Goal: Information Seeking & Learning: Learn about a topic

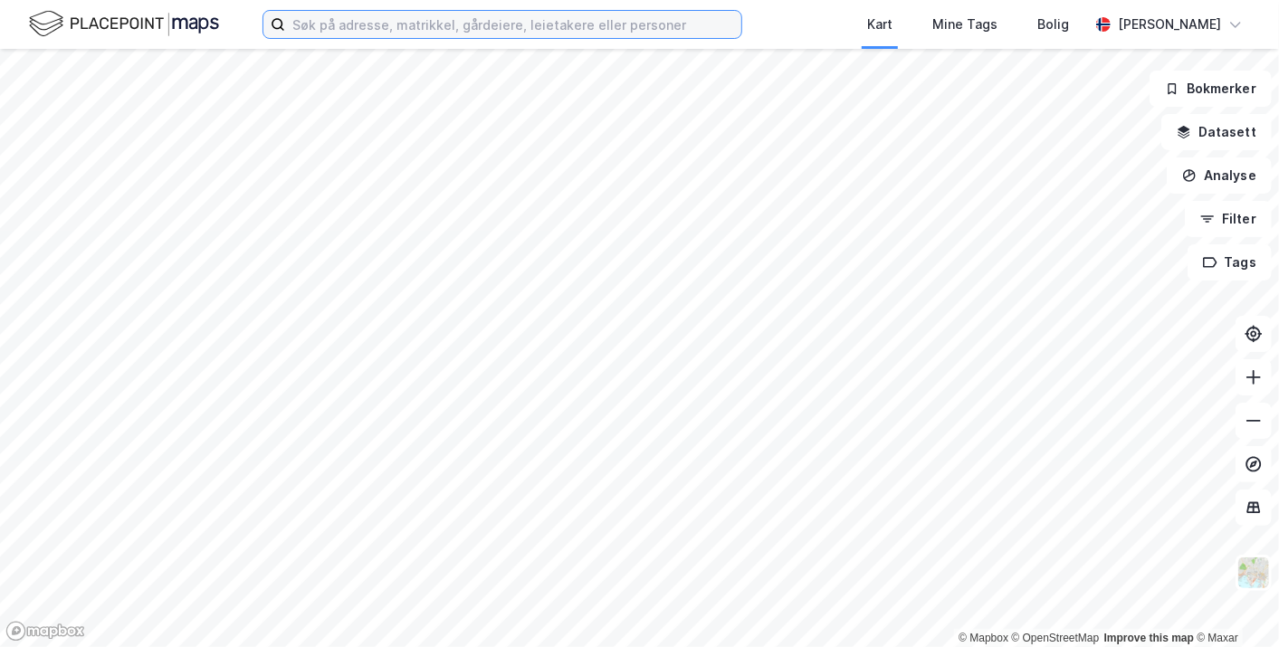
click at [440, 23] on input at bounding box center [513, 24] width 456 height 27
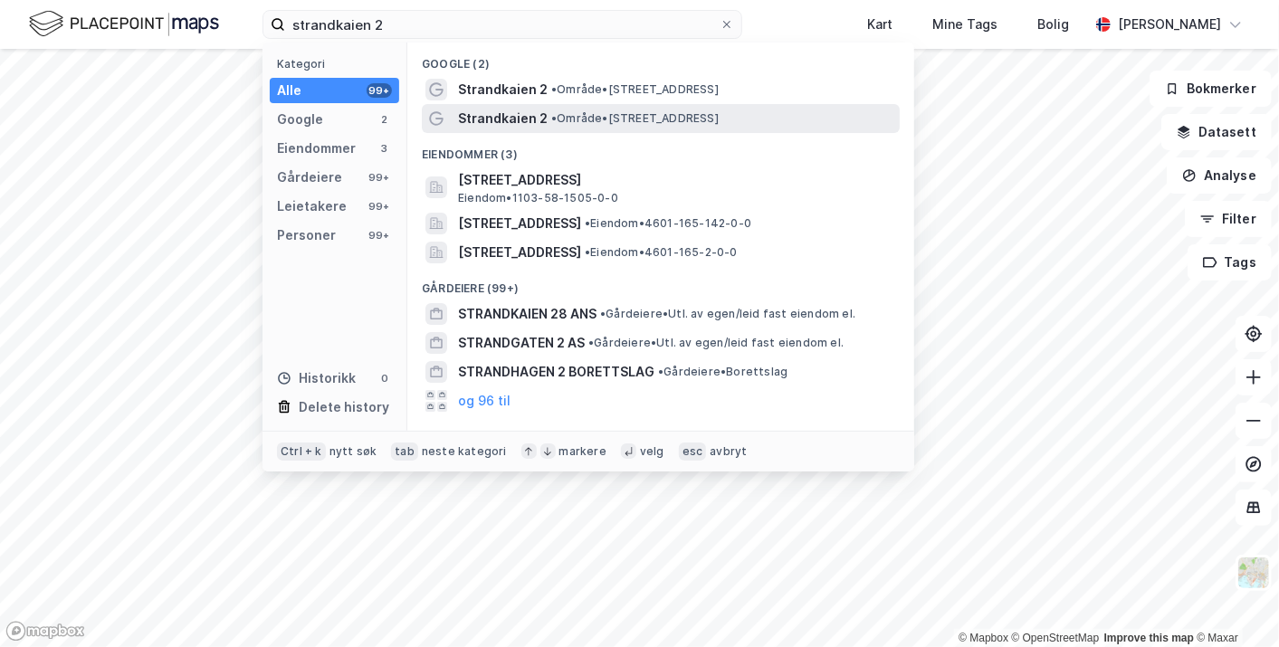
click at [697, 111] on span "• Område • [STREET_ADDRESS]" at bounding box center [634, 118] width 167 height 14
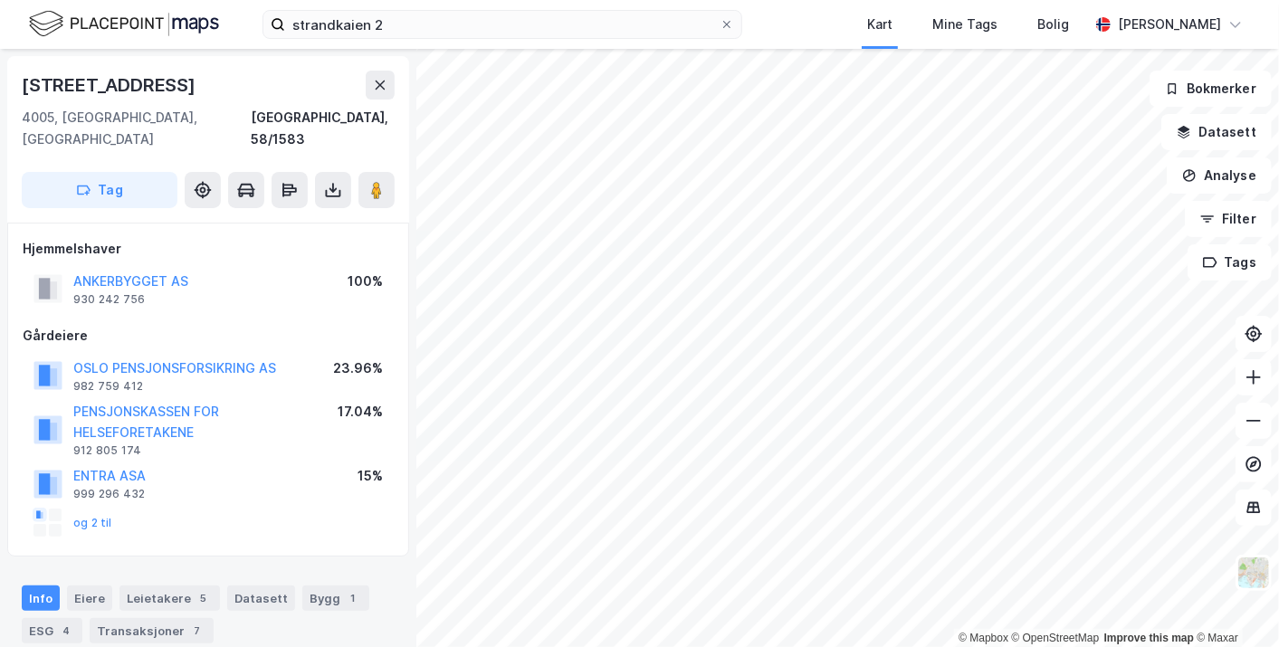
scroll to position [66, 0]
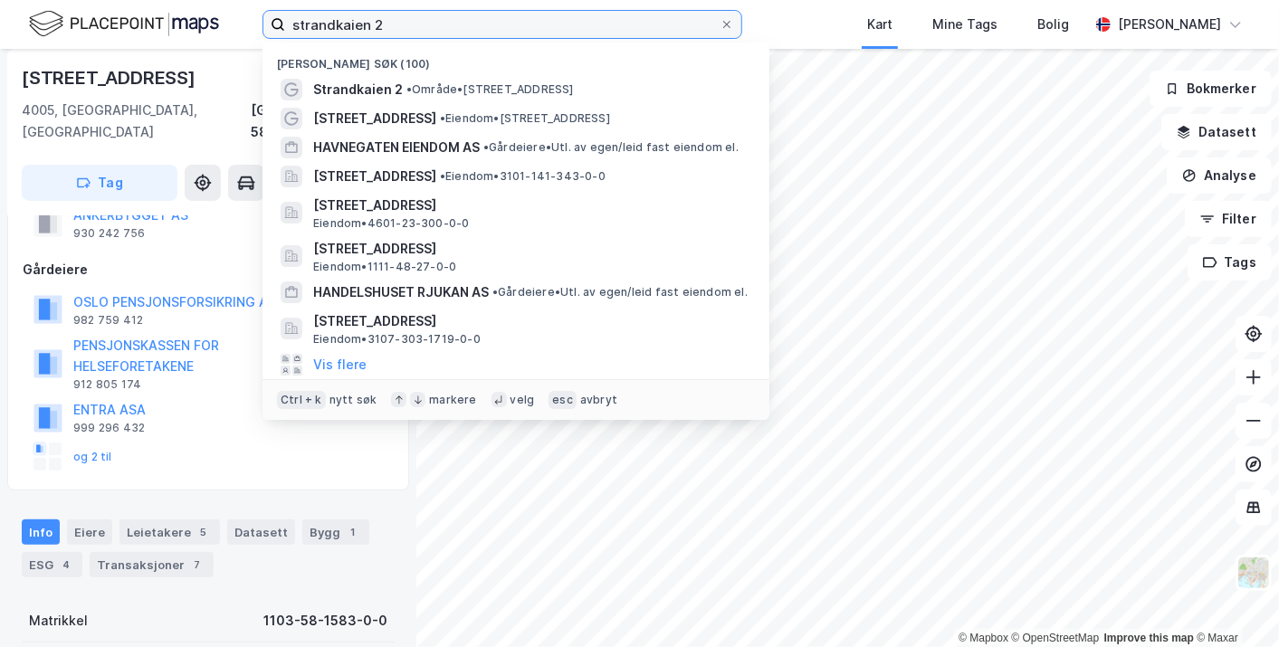
click at [410, 20] on input "strandkaien 2" at bounding box center [502, 24] width 434 height 27
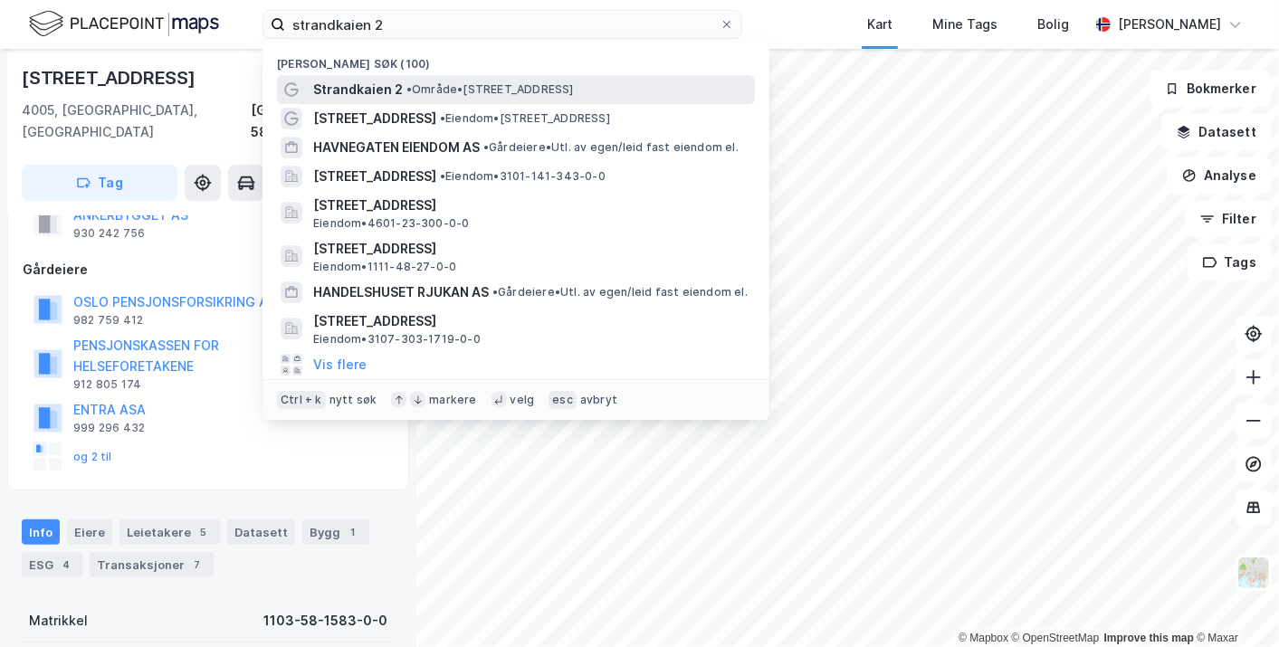
click at [419, 83] on span "• Område • [STREET_ADDRESS]" at bounding box center [489, 89] width 167 height 14
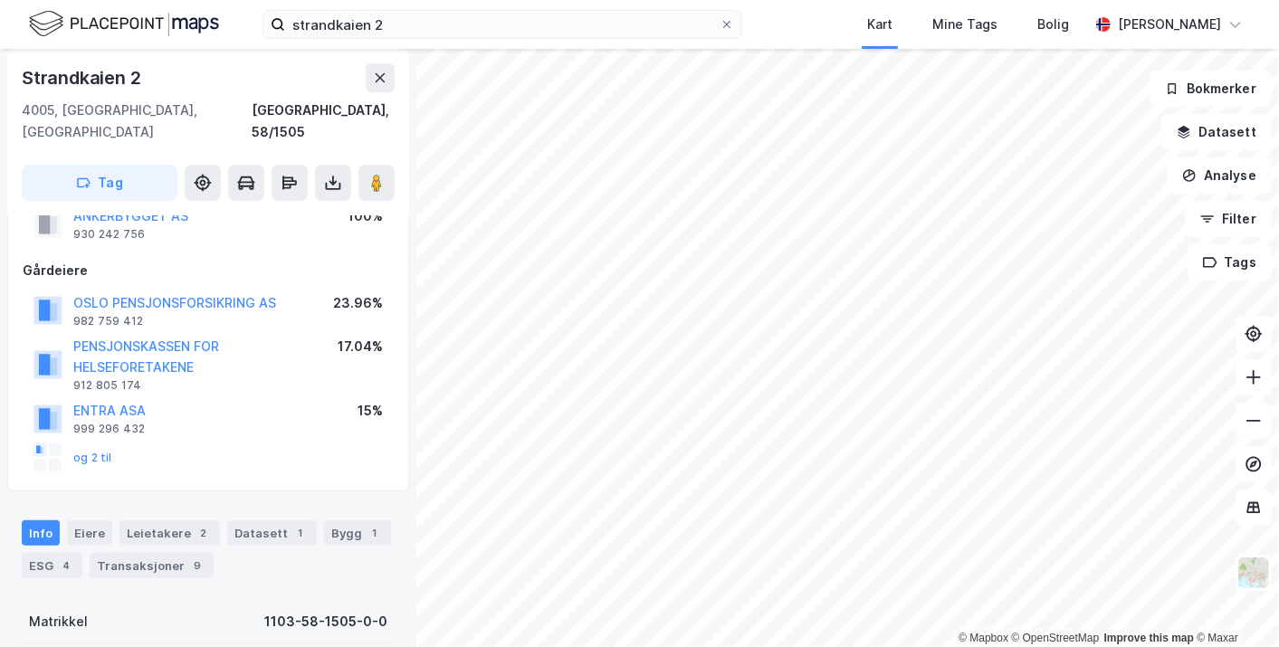
scroll to position [66, 0]
click at [33, 552] on div "ESG 4" at bounding box center [52, 564] width 61 height 25
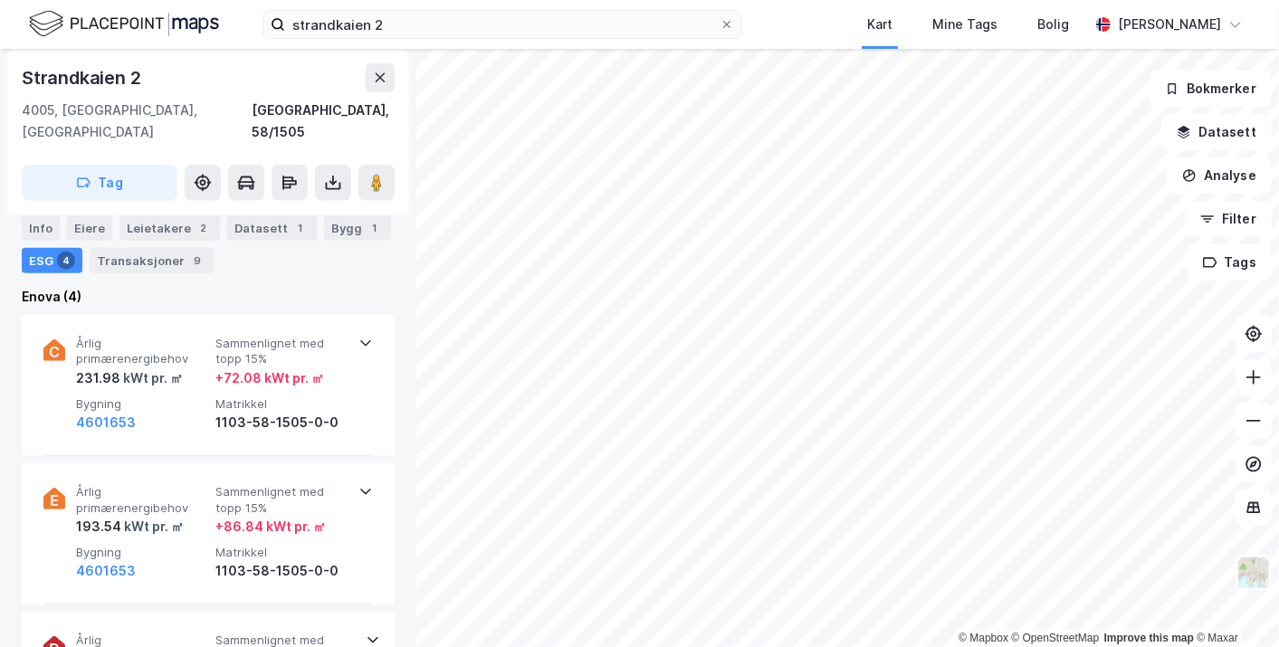
scroll to position [790, 0]
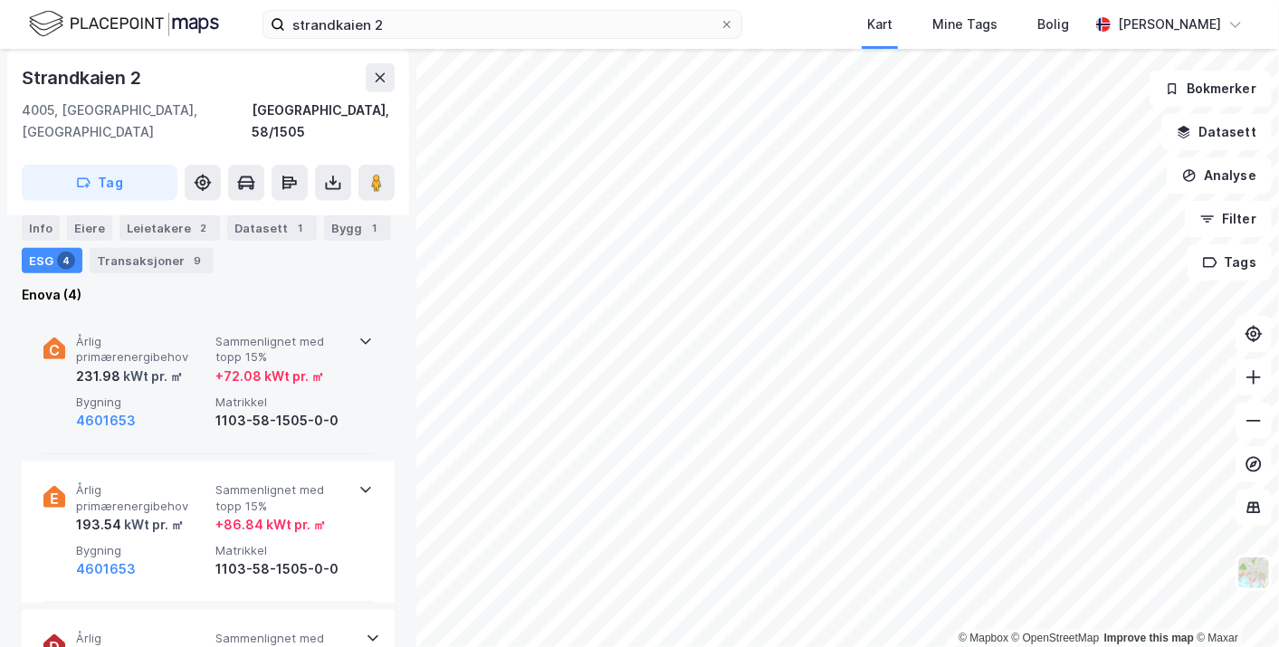
click at [175, 410] on div "4601653" at bounding box center [142, 421] width 132 height 22
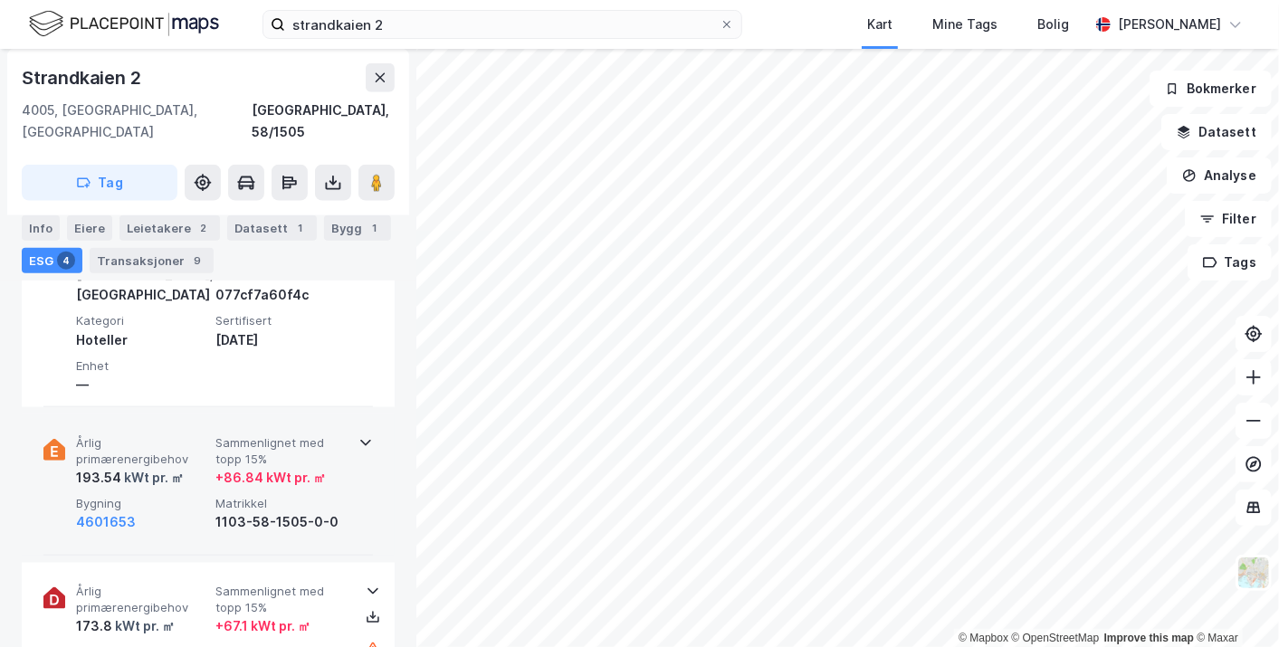
click at [182, 435] on span "Årlig primærenergibehov" at bounding box center [142, 451] width 132 height 32
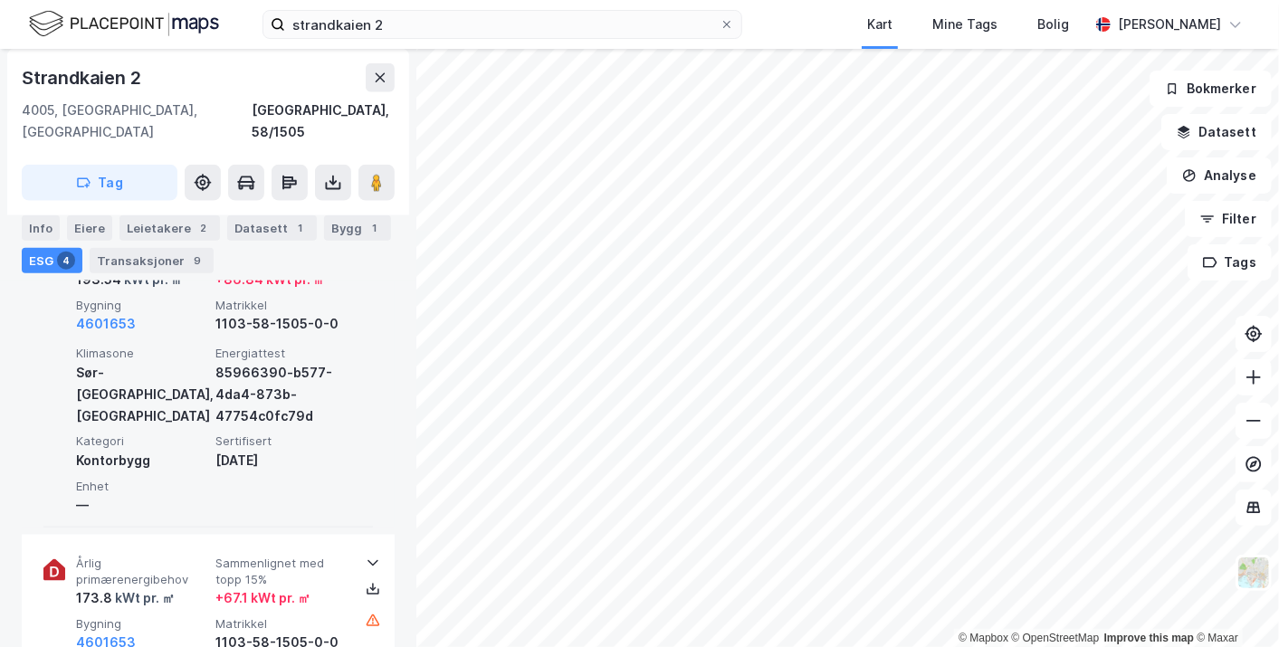
scroll to position [1009, 0]
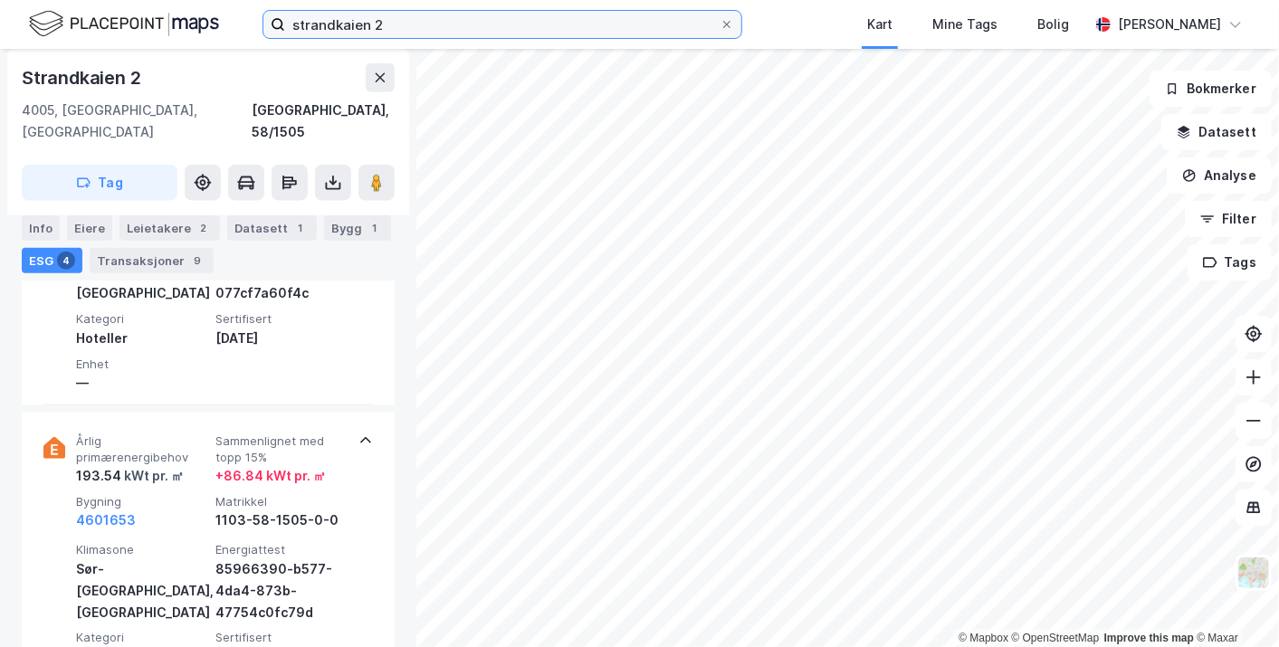
click at [407, 26] on input "strandkaien 2" at bounding box center [502, 24] width 434 height 27
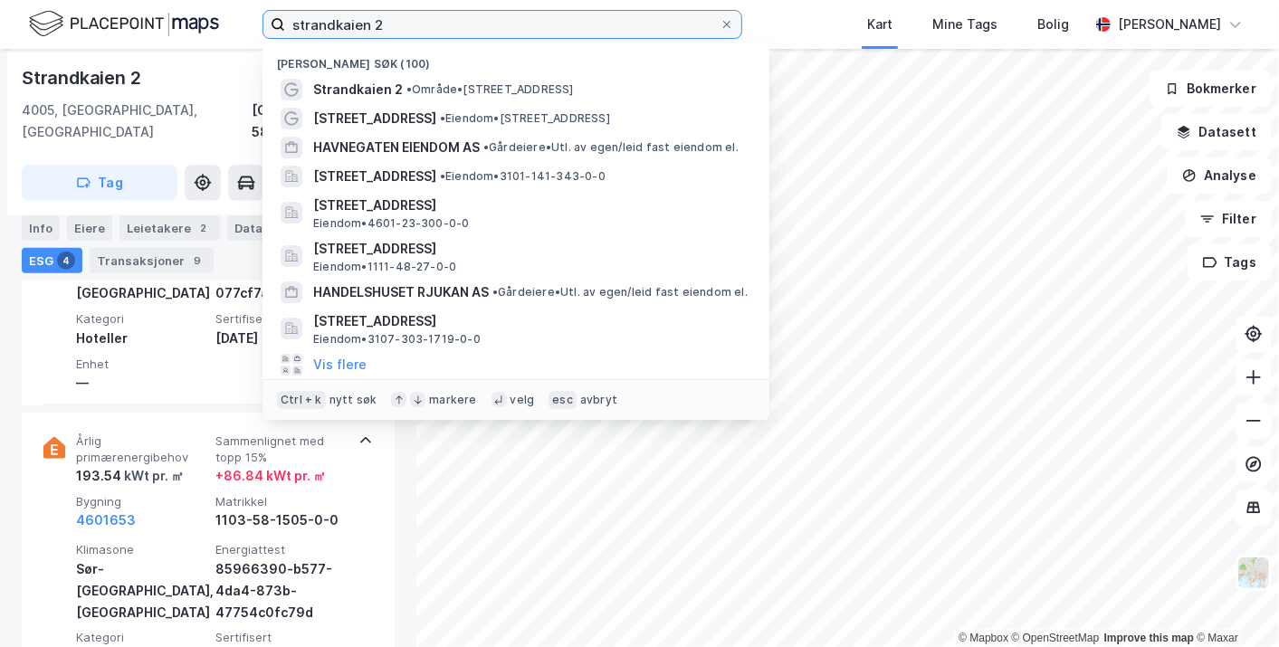
click at [407, 26] on input "strandkaien 2" at bounding box center [502, 24] width 434 height 27
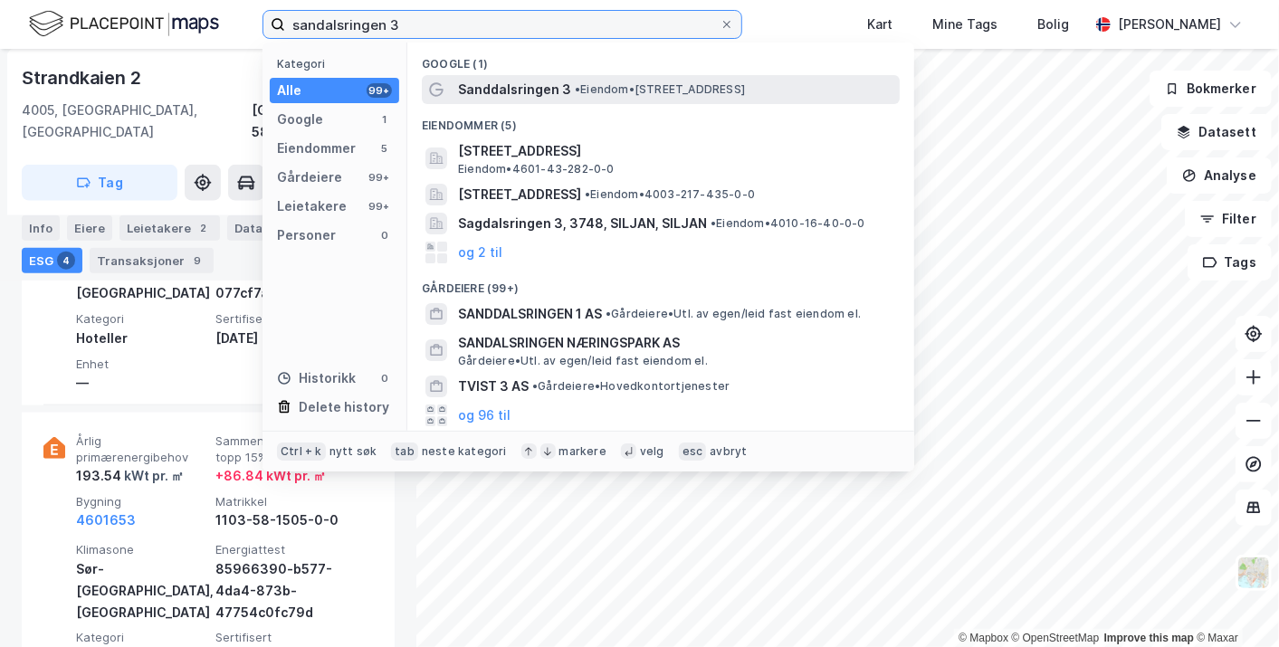
type input "sandalsringen 3"
click at [578, 91] on span "•" at bounding box center [577, 89] width 5 height 14
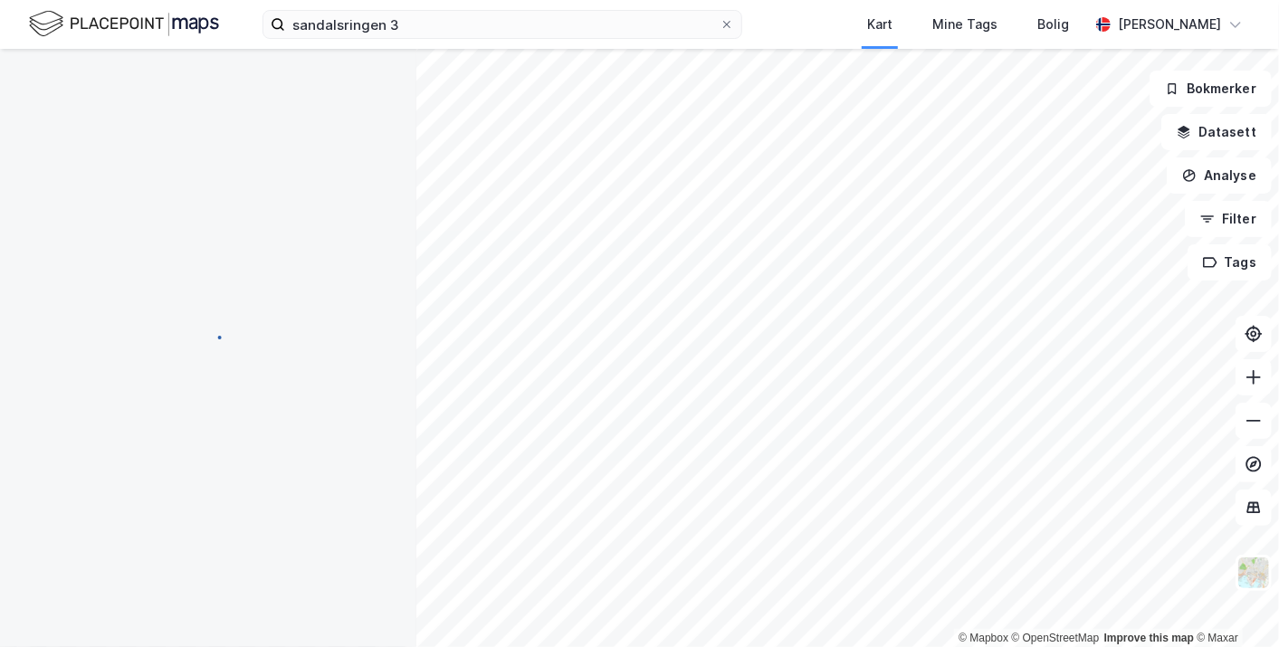
scroll to position [10, 0]
